Goal: Navigation & Orientation: Find specific page/section

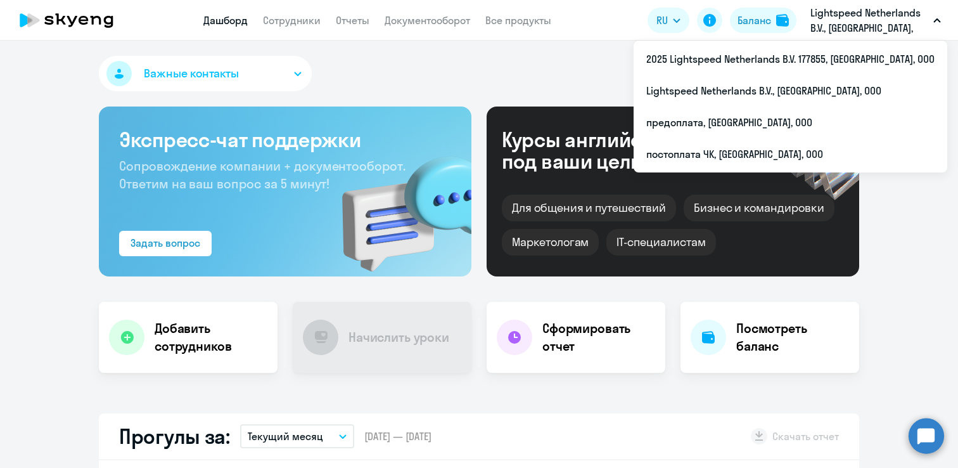
click at [841, 31] on p "Lightspeed Netherlands B.V., [GEOGRAPHIC_DATA], ООО" at bounding box center [870, 20] width 118 height 30
click at [833, 25] on p "Lightspeed Netherlands B.V., [GEOGRAPHIC_DATA], ООО" at bounding box center [870, 20] width 118 height 30
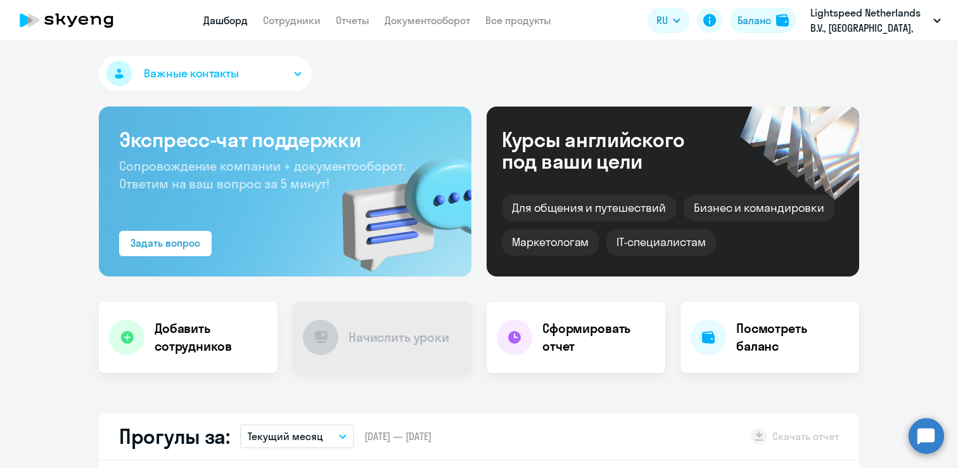
click at [937, 18] on icon "button" at bounding box center [937, 20] width 8 height 4
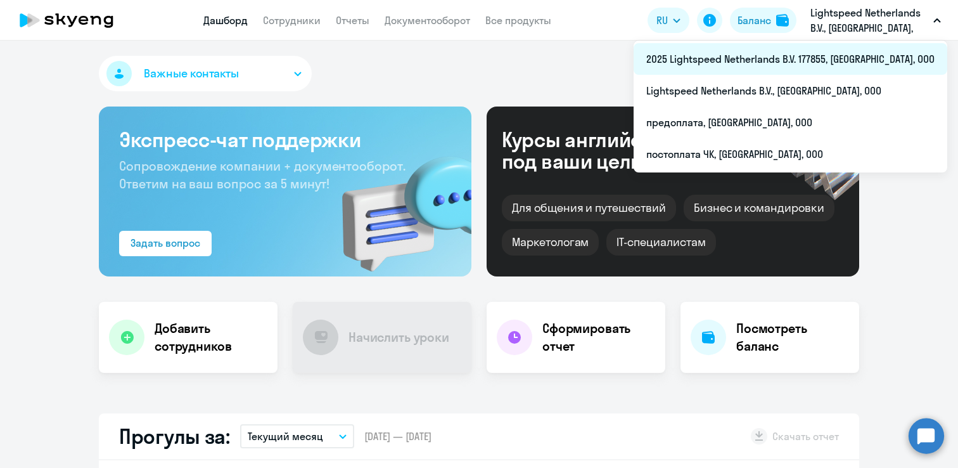
click at [890, 57] on li "2025 Lightspeed Netherlands B.V. 177855, [GEOGRAPHIC_DATA], ООО" at bounding box center [791, 59] width 314 height 32
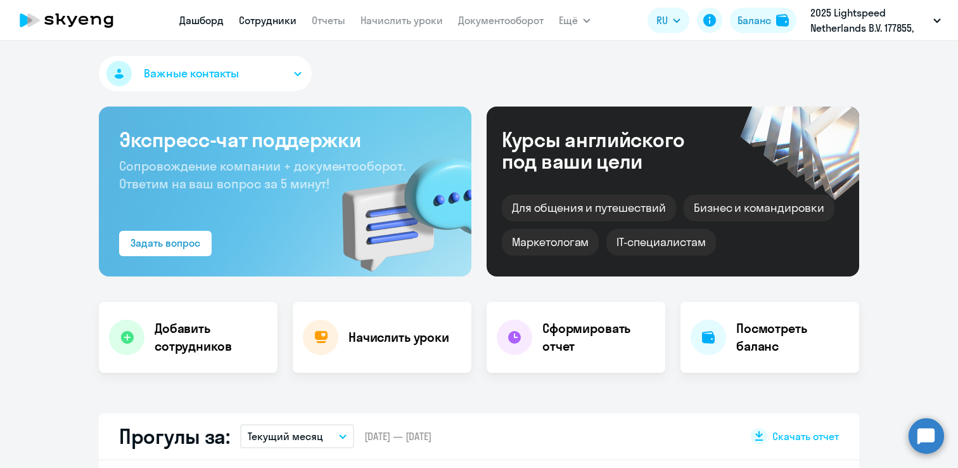
click at [282, 23] on link "Сотрудники" at bounding box center [268, 20] width 58 height 13
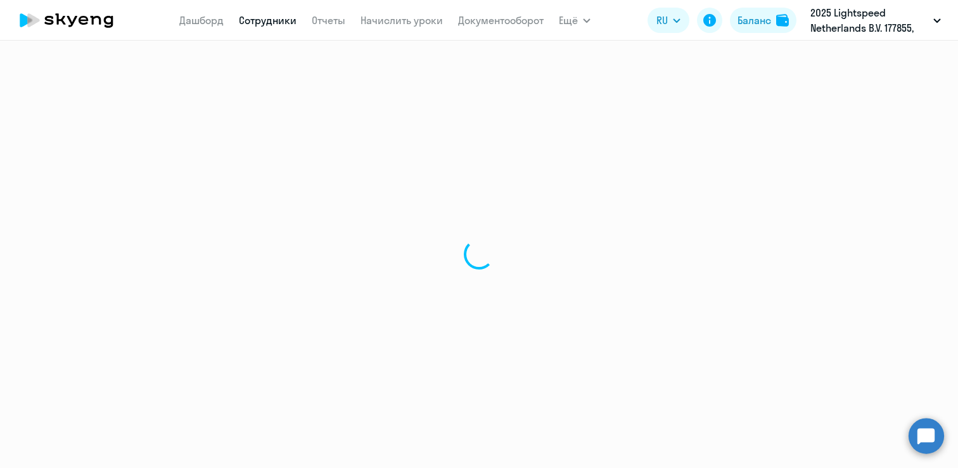
select select "30"
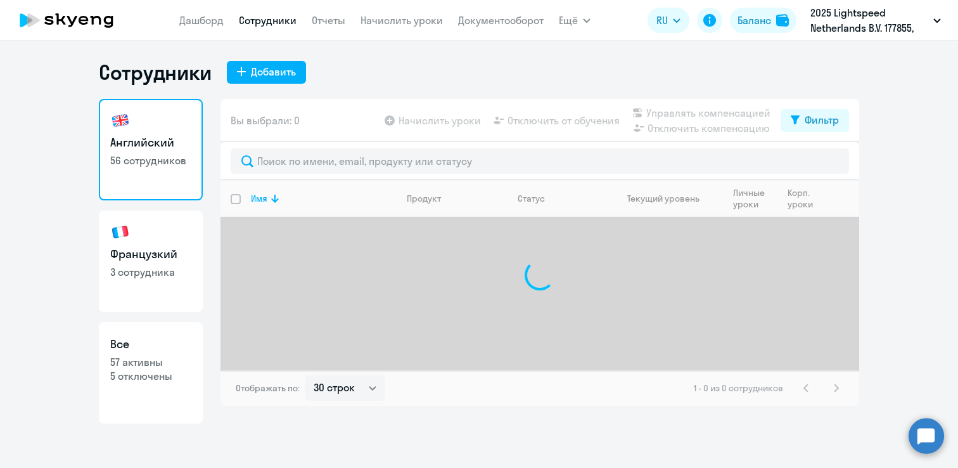
click at [133, 276] on p "3 сотрудника" at bounding box center [150, 272] width 81 height 14
select select "30"
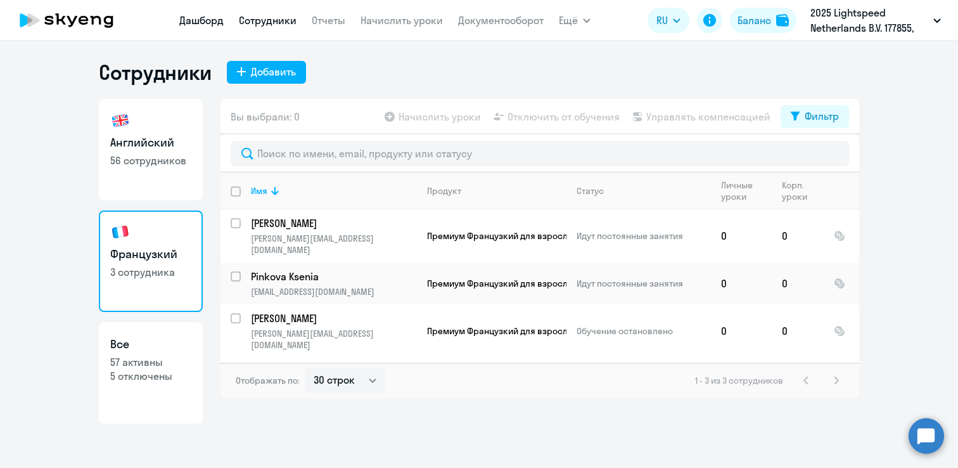
click at [200, 19] on link "Дашборд" at bounding box center [201, 20] width 44 height 13
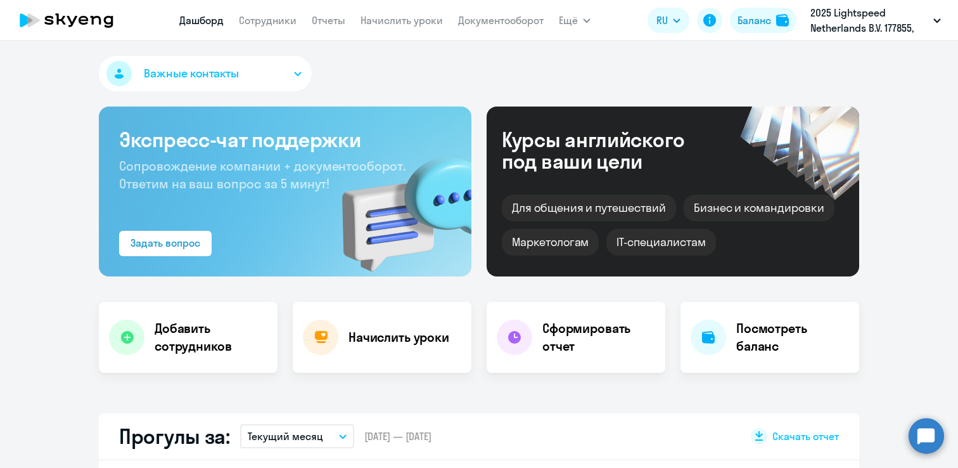
select select "30"
